Goal: Information Seeking & Learning: Learn about a topic

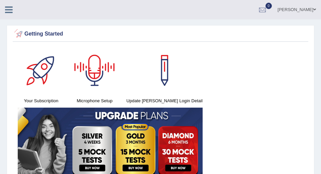
click at [7, 6] on icon at bounding box center [9, 9] width 8 height 9
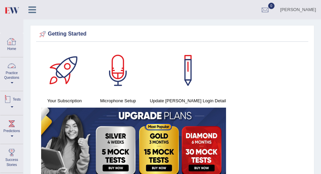
click at [11, 78] on link "Practice Questions" at bounding box center [11, 72] width 23 height 31
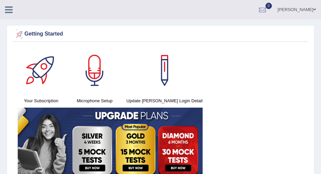
click at [7, 9] on icon at bounding box center [9, 9] width 8 height 9
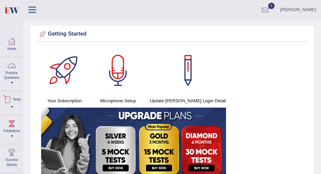
click at [13, 77] on link "Practice Questions" at bounding box center [11, 72] width 23 height 31
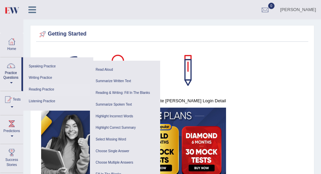
click at [39, 89] on link "Reading Practice" at bounding box center [58, 90] width 64 height 12
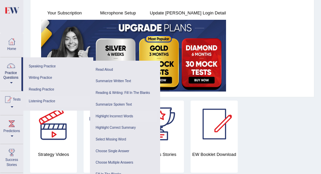
scroll to position [89, 0]
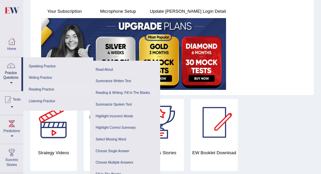
click at [123, 91] on link "Reading & Writing: Fill In The Blanks" at bounding box center [125, 93] width 64 height 12
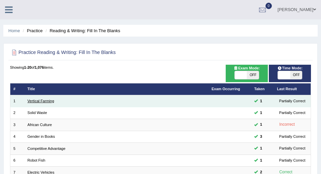
click at [41, 100] on link "Vertical Farming" at bounding box center [40, 101] width 27 height 4
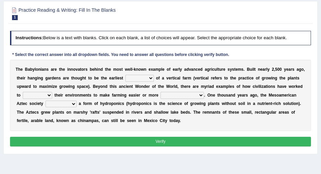
scroll to position [64, 0]
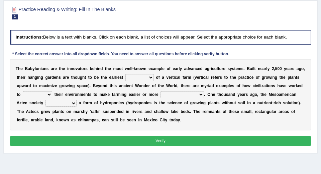
click at [142, 75] on select "prototype failure discredit protocol" at bounding box center [140, 77] width 28 height 7
select select "protocol"
click at [126, 74] on select "prototype failure discredit protocol" at bounding box center [140, 77] width 28 height 7
click at [38, 95] on select "manipulate escape respect disarrange" at bounding box center [37, 94] width 29 height 7
select select "respect"
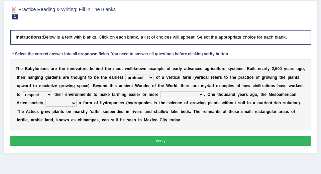
click at [23, 91] on select "manipulate escape respect disarrange" at bounding box center [37, 94] width 29 height 7
click at [183, 93] on select "productive constructive connective counterproductive" at bounding box center [183, 94] width 44 height 7
select select "connective"
click at [161, 91] on select "productive constructive connective counterproductive" at bounding box center [183, 94] width 44 height 7
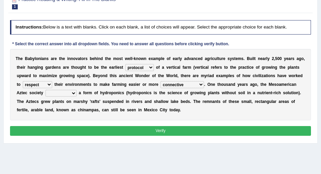
scroll to position [75, 0]
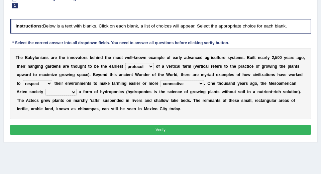
click at [71, 92] on select "domineered volunteered pioneered engineered" at bounding box center [61, 92] width 31 height 7
select select "volunteered"
click at [46, 89] on select "domineered volunteered pioneered engineered" at bounding box center [61, 92] width 31 height 7
click at [70, 127] on button "Verify" at bounding box center [161, 130] width 302 height 10
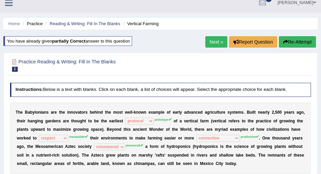
scroll to position [7, 0]
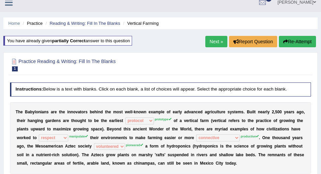
click at [219, 40] on link "Next »" at bounding box center [217, 41] width 22 height 11
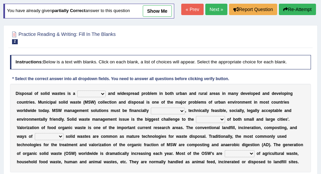
scroll to position [40, 0]
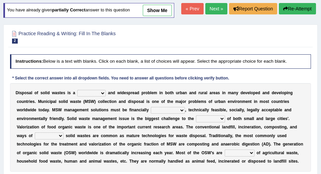
click at [98, 91] on select "slanting stinging stalling shafting" at bounding box center [91, 93] width 28 height 7
select select "stalling"
click at [77, 90] on select "slanting stinging stalling shafting" at bounding box center [91, 93] width 28 height 7
click at [178, 111] on select "unattainable sustainable objectionable treasonable" at bounding box center [168, 110] width 34 height 7
select select "unattainable"
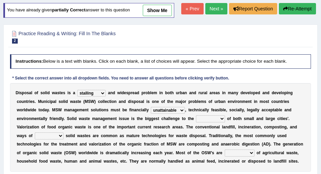
click at [151, 107] on select "unattainable sustainable objectionable treasonable" at bounding box center [168, 110] width 34 height 7
click at [203, 118] on select "plants culture authorities history" at bounding box center [210, 118] width 29 height 7
select select "plants"
click at [196, 115] on select "plants culture authorities history" at bounding box center [210, 118] width 29 height 7
click at [54, 138] on select "reserving preserving deserving handling" at bounding box center [49, 135] width 29 height 7
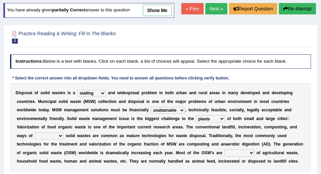
select select "deserving"
click at [35, 132] on select "reserving preserving deserving handling" at bounding box center [49, 135] width 29 height 7
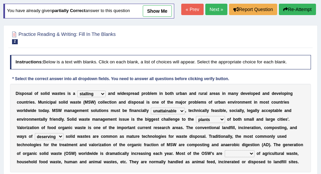
scroll to position [39, 0]
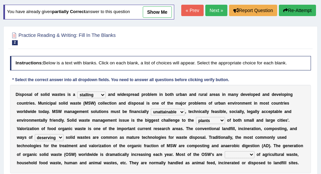
click at [233, 153] on select "composed disposed composing disposing" at bounding box center [240, 154] width 30 height 7
click at [235, 159] on div "D i s p o s a l o f s o l i d w a s t e s i s a slanting stinging stalling shaf…" at bounding box center [161, 129] width 302 height 88
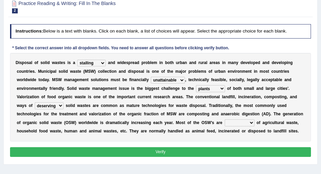
scroll to position [71, 0]
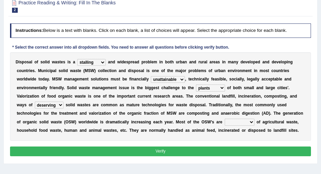
click at [241, 119] on select "composed disposed composing disposing" at bounding box center [240, 122] width 30 height 7
select select "composing"
click at [225, 119] on select "composed disposed composing disposing" at bounding box center [240, 122] width 30 height 7
click at [229, 147] on button "Verify" at bounding box center [161, 151] width 302 height 10
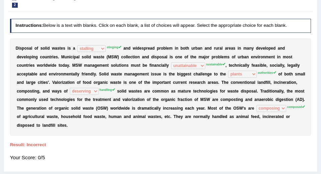
scroll to position [66, 0]
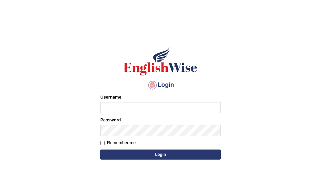
type input "ken32"
click at [176, 154] on button "Login" at bounding box center [160, 154] width 121 height 10
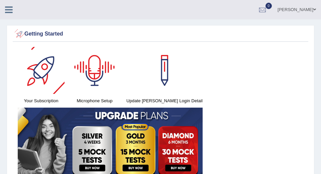
click at [10, 16] on div "[PERSON_NAME] Toggle navigation Username: ken32 Access Type: Online Subscriptio…" at bounding box center [160, 9] width 321 height 19
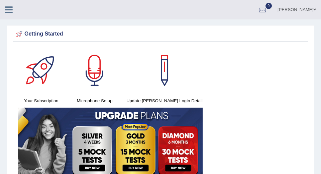
click at [9, 11] on icon at bounding box center [9, 9] width 8 height 9
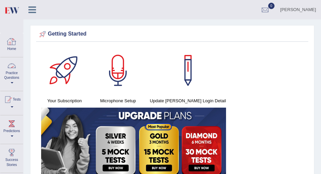
click at [13, 72] on link "Practice Questions" at bounding box center [11, 72] width 23 height 31
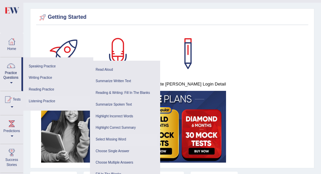
scroll to position [17, 0]
click at [115, 116] on link "Highlight Incorrect Words" at bounding box center [125, 117] width 64 height 12
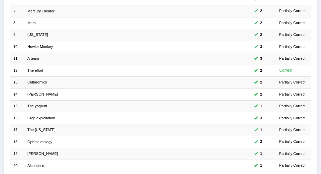
scroll to position [161, 0]
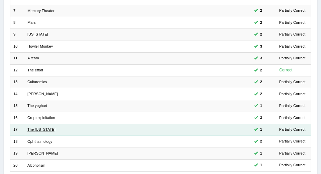
click at [39, 128] on link "The [US_STATE]" at bounding box center [41, 129] width 28 height 4
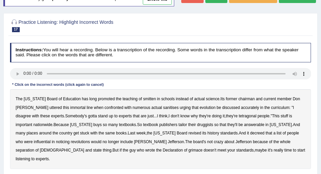
scroll to position [54, 0]
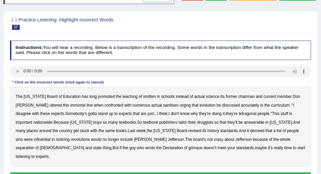
click at [143, 96] on b "smitten" at bounding box center [149, 96] width 13 height 5
click at [239, 112] on b "tetragonal" at bounding box center [248, 113] width 18 height 5
click at [159, 121] on b "publishers" at bounding box center [168, 122] width 18 height 5
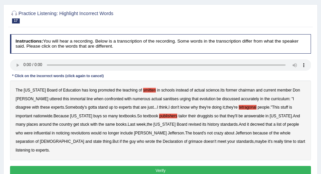
scroll to position [61, 0]
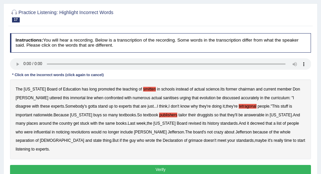
click at [189, 140] on b "grimace" at bounding box center [196, 140] width 14 height 5
click at [198, 165] on button "Verify" at bounding box center [161, 170] width 302 height 10
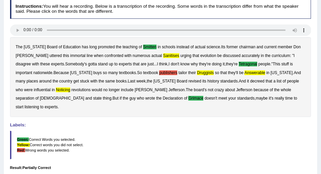
scroll to position [91, 0]
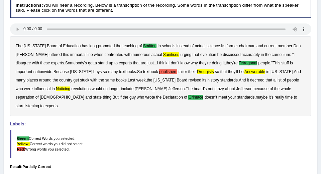
click at [163, 53] on b "sanitises" at bounding box center [171, 54] width 16 height 5
click at [159, 71] on b "publishers" at bounding box center [168, 71] width 18 height 5
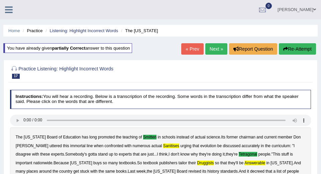
click at [215, 52] on link "Next »" at bounding box center [217, 48] width 22 height 11
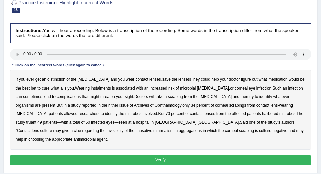
scroll to position [74, 0]
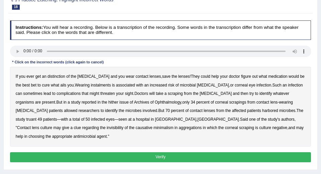
click at [58, 76] on b "distinction" at bounding box center [57, 76] width 18 height 5
click at [96, 85] on b "instalments" at bounding box center [101, 85] width 20 height 5
click at [109, 101] on b "hither" at bounding box center [114, 102] width 10 height 5
click at [37, 117] on b "truant" at bounding box center [31, 119] width 10 height 5
click at [154, 127] on b "minimalism" at bounding box center [164, 127] width 20 height 5
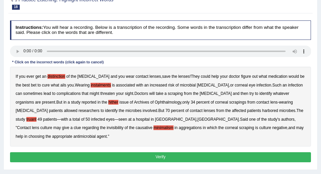
click at [218, 156] on button "Verify" at bounding box center [161, 157] width 302 height 10
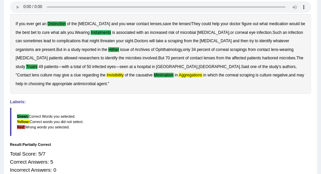
scroll to position [0, 0]
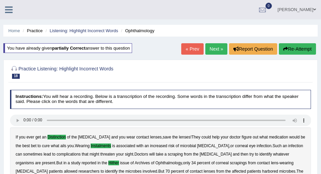
click at [218, 49] on link "Next »" at bounding box center [217, 48] width 22 height 11
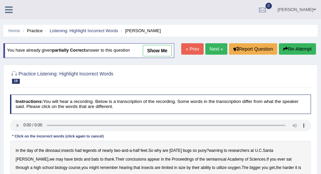
click at [221, 46] on link "Next »" at bounding box center [217, 48] width 22 height 11
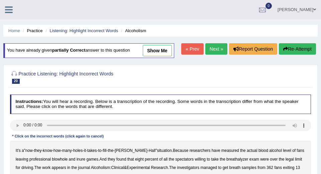
click at [7, 10] on icon at bounding box center [9, 9] width 8 height 9
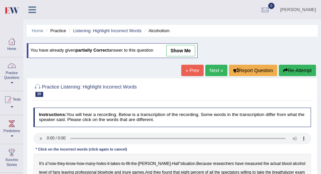
drag, startPoint x: 9, startPoint y: 82, endPoint x: 14, endPoint y: 75, distance: 8.1
click at [14, 76] on link "Practice Questions" at bounding box center [11, 72] width 23 height 31
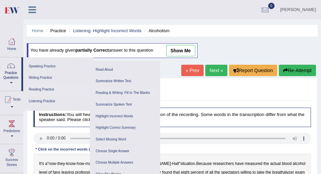
click at [119, 92] on link "Reading & Writing: Fill In The Blanks" at bounding box center [125, 93] width 64 height 12
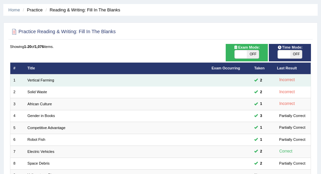
scroll to position [25, 0]
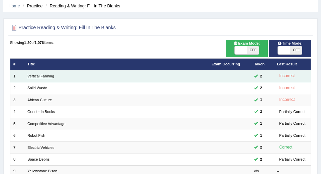
click at [47, 76] on link "Vertical Farming" at bounding box center [40, 76] width 27 height 4
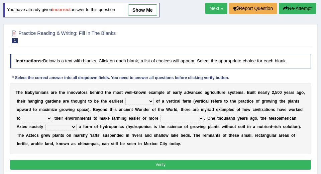
scroll to position [43, 0]
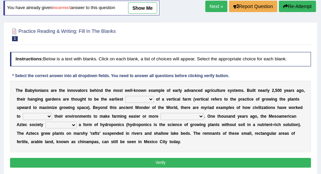
click at [143, 98] on select "prototype failure discredit protocol" at bounding box center [140, 99] width 28 height 7
click at [149, 98] on select "prototype failure discredit protocol" at bounding box center [140, 99] width 28 height 7
select select "prototype"
click at [126, 96] on select "prototype failure discredit protocol" at bounding box center [140, 99] width 28 height 7
click at [48, 115] on select "manipulate escape respect disarrange" at bounding box center [37, 116] width 29 height 7
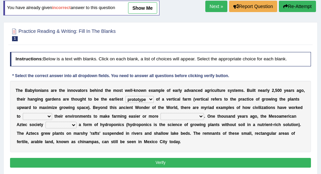
select select "escape"
click at [23, 113] on select "manipulate escape respect disarrange" at bounding box center [37, 116] width 29 height 7
click at [166, 117] on select "productive constructive connective counterproductive" at bounding box center [183, 116] width 44 height 7
select select "constructive"
click at [161, 113] on select "productive constructive connective counterproductive" at bounding box center [183, 116] width 44 height 7
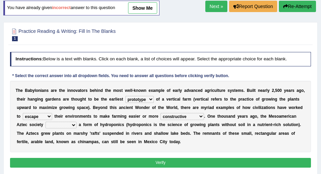
click at [72, 123] on select "domineered volunteered pioneered engineered" at bounding box center [61, 125] width 31 height 7
select select "domineered"
click at [46, 122] on select "domineered volunteered pioneered engineered" at bounding box center [61, 125] width 31 height 7
click at [82, 163] on button "Verify" at bounding box center [161, 163] width 302 height 10
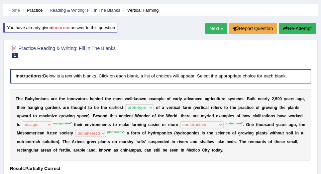
scroll to position [21, 0]
